Goal: Task Accomplishment & Management: Use online tool/utility

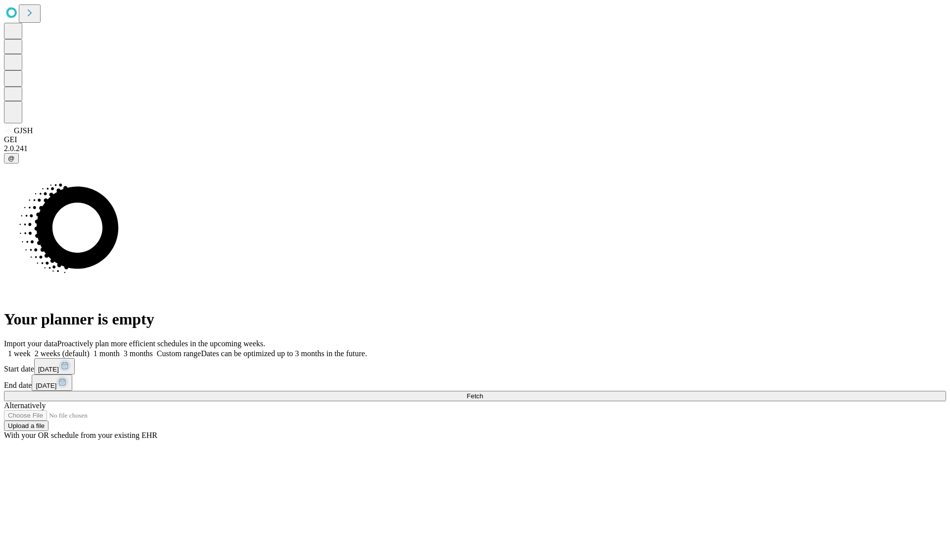
click at [483, 392] on span "Fetch" at bounding box center [475, 395] width 16 height 7
